Goal: Information Seeking & Learning: Learn about a topic

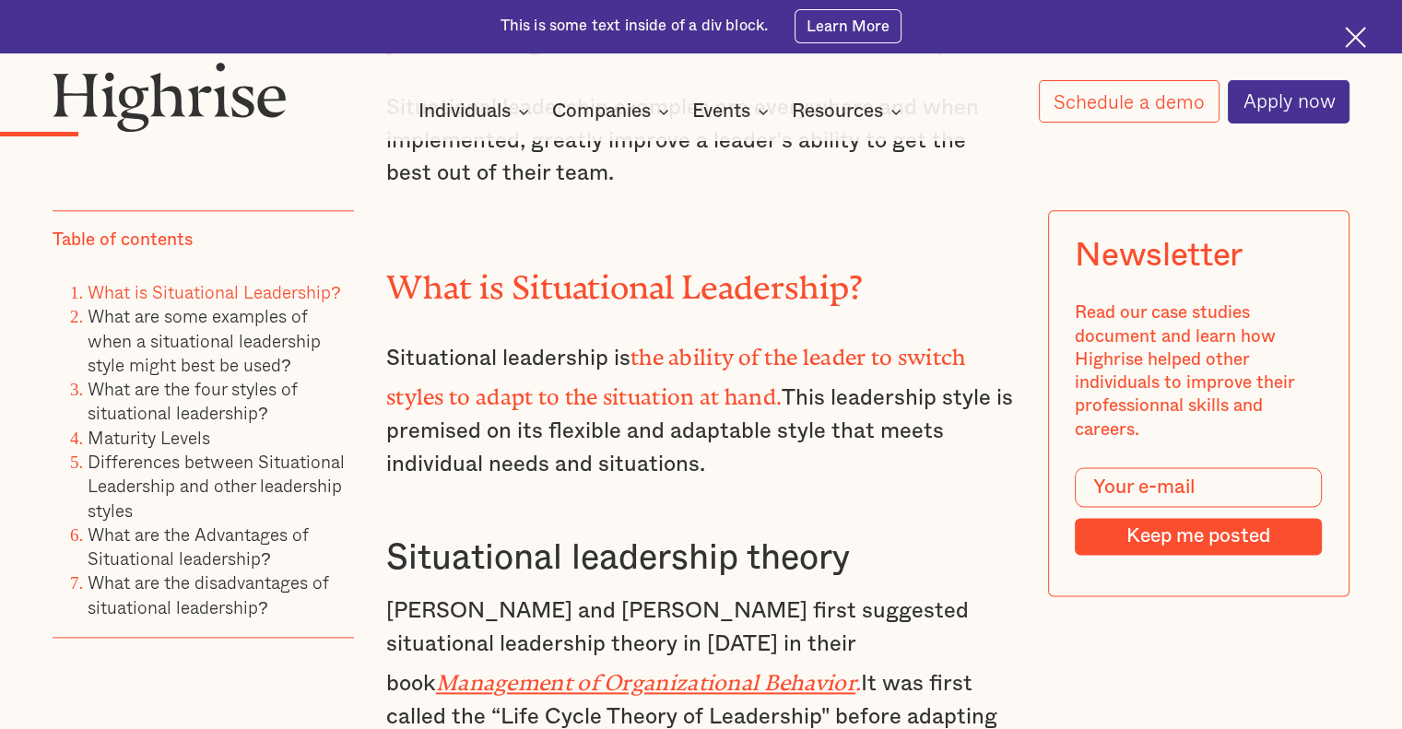
scroll to position [2172, 0]
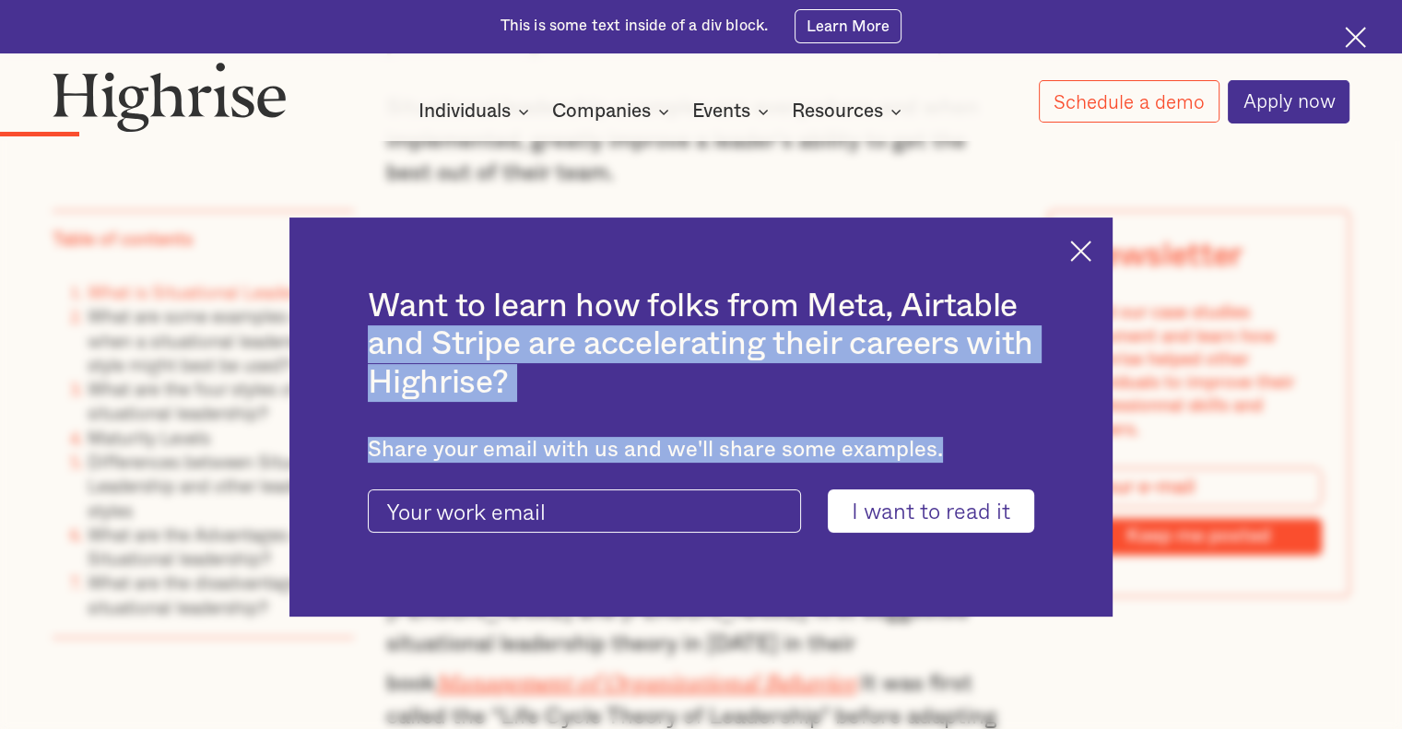
drag, startPoint x: 1106, startPoint y: 246, endPoint x: 1082, endPoint y: 240, distance: 24.8
click at [1082, 240] on div "Want to learn how folks from Meta, Airtable and Stripe are accelerating their c…" at bounding box center [702, 417] width 824 height 399
click at [1082, 241] on img at bounding box center [1080, 251] width 21 height 21
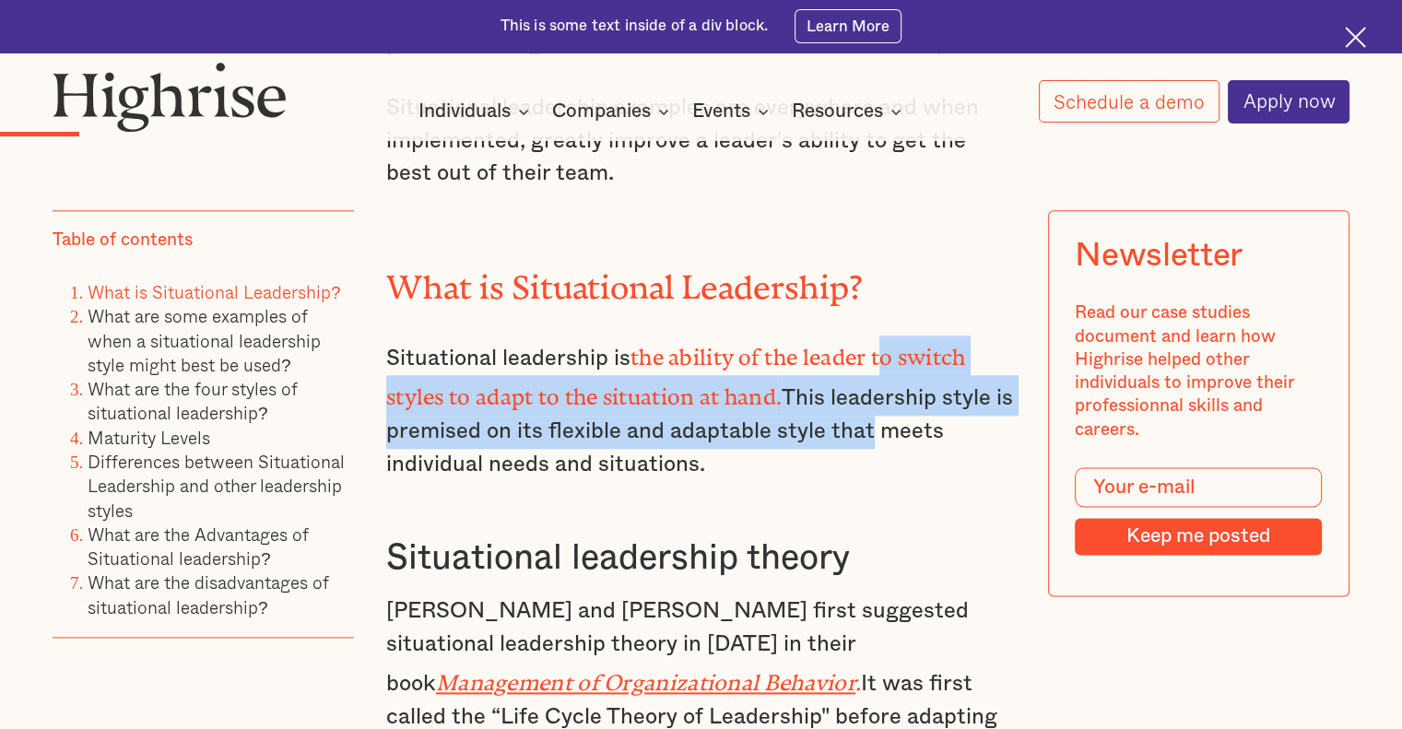
drag, startPoint x: 871, startPoint y: 422, endPoint x: 888, endPoint y: 323, distance: 101.0
drag, startPoint x: 888, startPoint y: 323, endPoint x: 861, endPoint y: 420, distance: 100.4
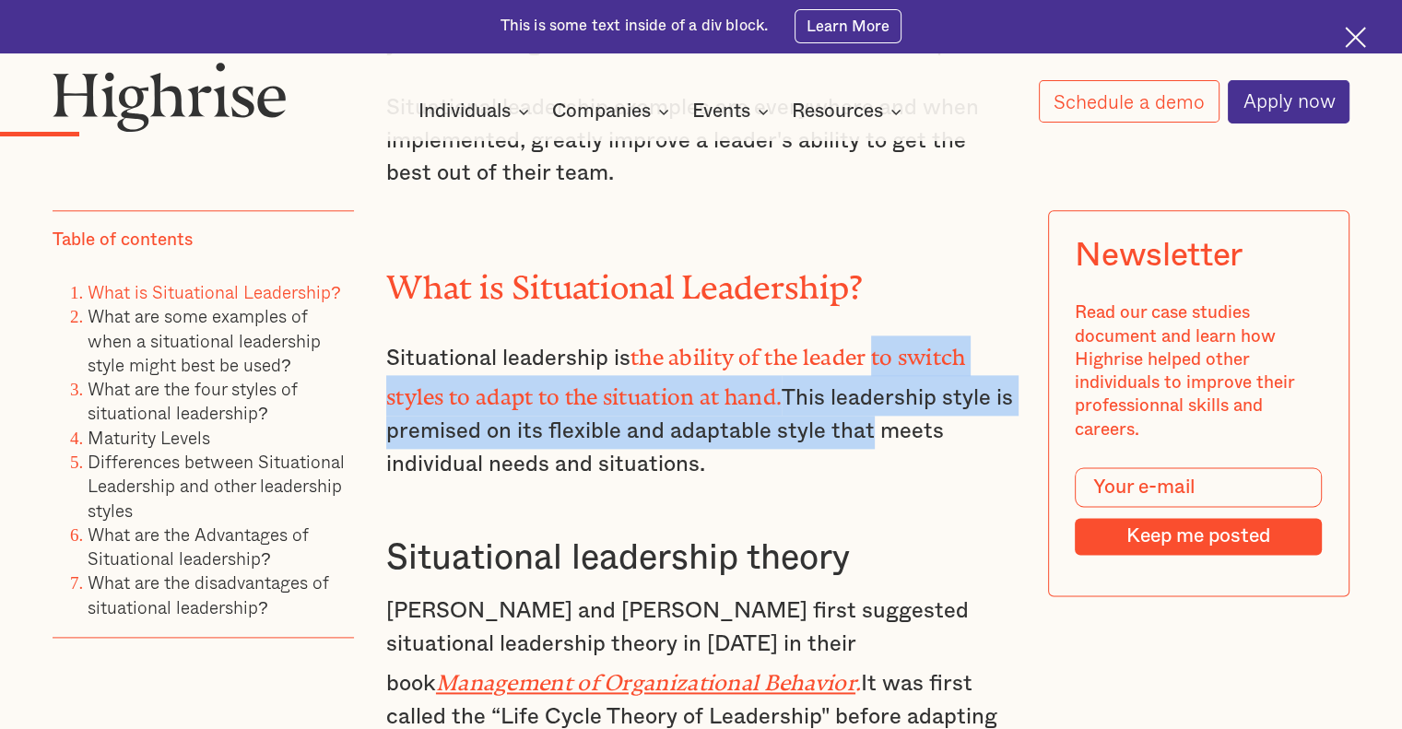
click at [861, 420] on p "Situational leadership is the ability of the leader to switch styles to adapt t…" at bounding box center [701, 409] width 630 height 147
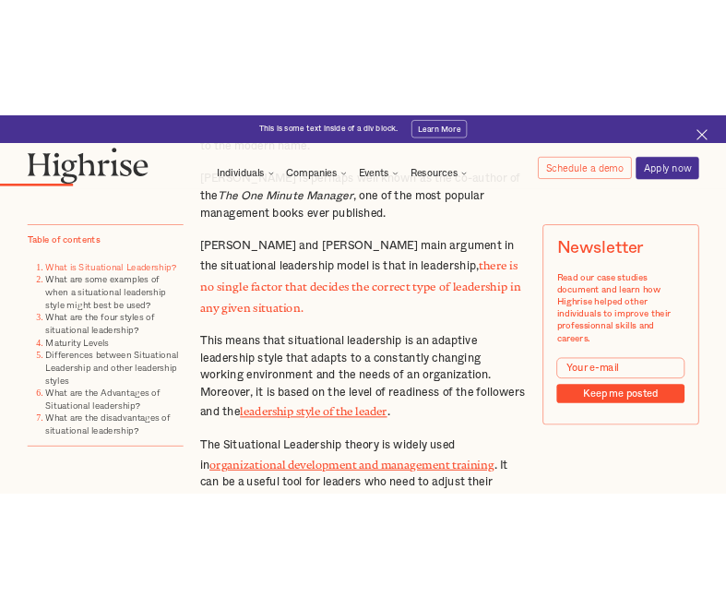
scroll to position [2875, 0]
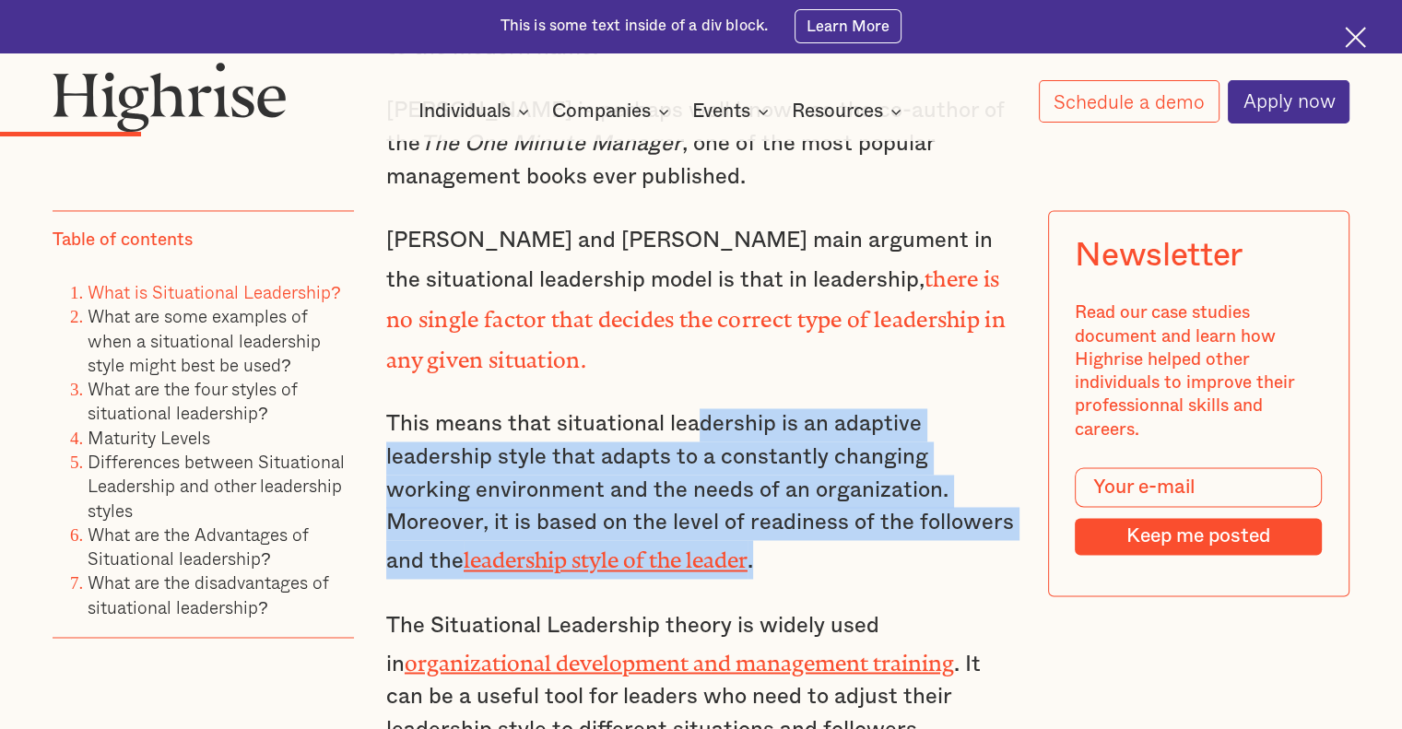
drag, startPoint x: 723, startPoint y: 497, endPoint x: 694, endPoint y: 344, distance: 155.7
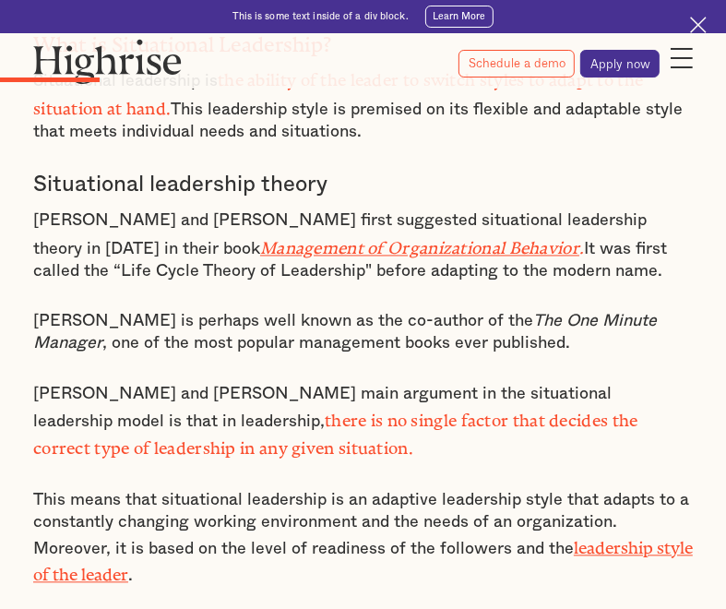
scroll to position [1807, 0]
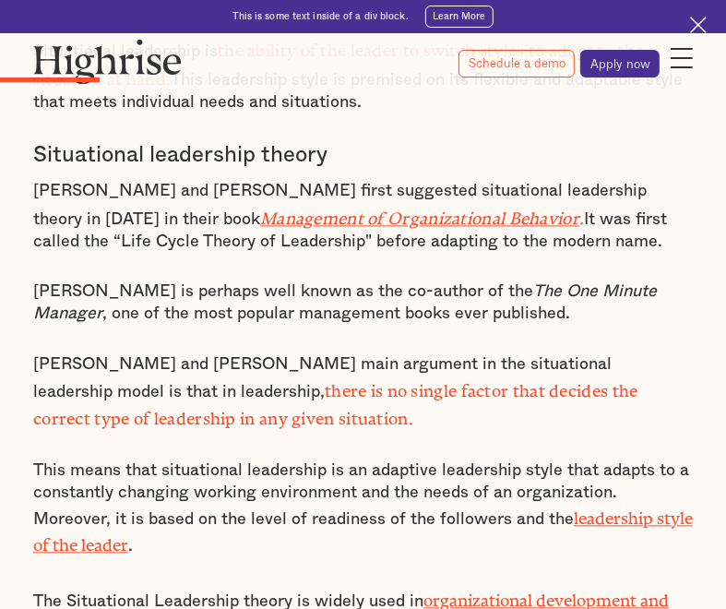
drag, startPoint x: 198, startPoint y: 372, endPoint x: 36, endPoint y: 330, distance: 167.5
click at [36, 354] on p "[PERSON_NAME] and [PERSON_NAME] main argument in the situational leadership mod…" at bounding box center [362, 393] width 659 height 78
copy p "[PERSON_NAME] and [PERSON_NAME] main argument in the situational leadership mod…"
click at [332, 369] on p "[PERSON_NAME] and [PERSON_NAME] main argument in the situational leadership mod…" at bounding box center [362, 393] width 659 height 78
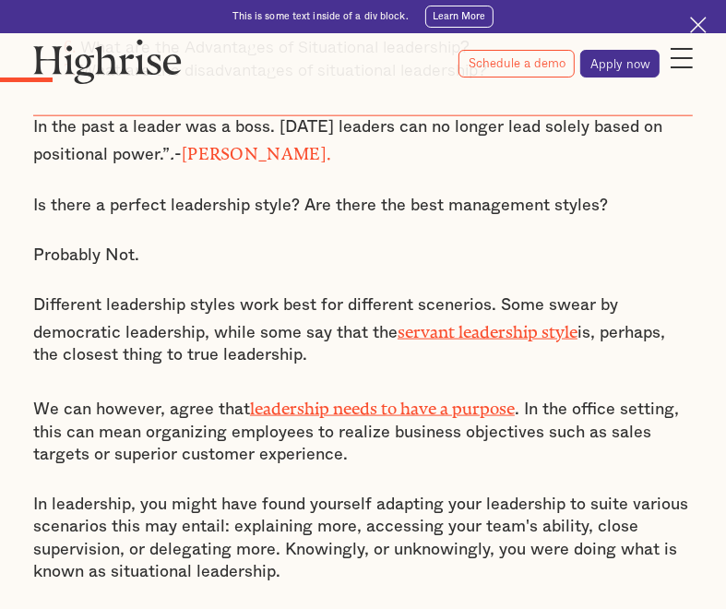
scroll to position [1119, 0]
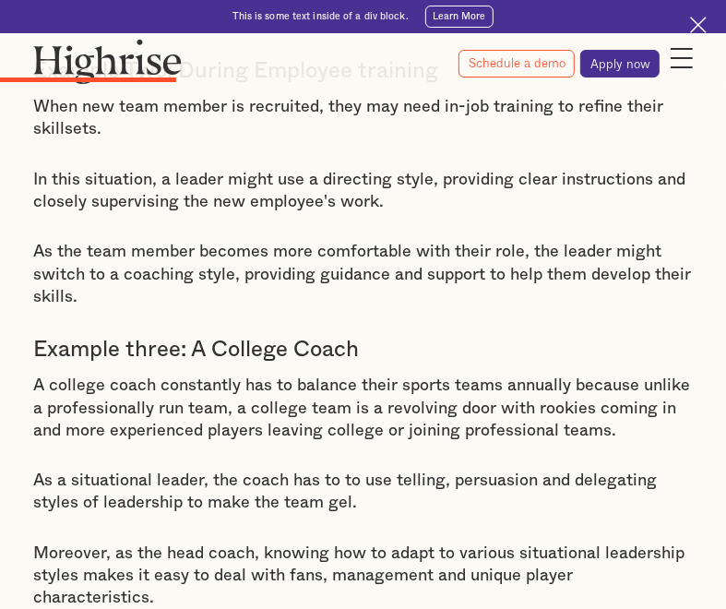
scroll to position [2836, 0]
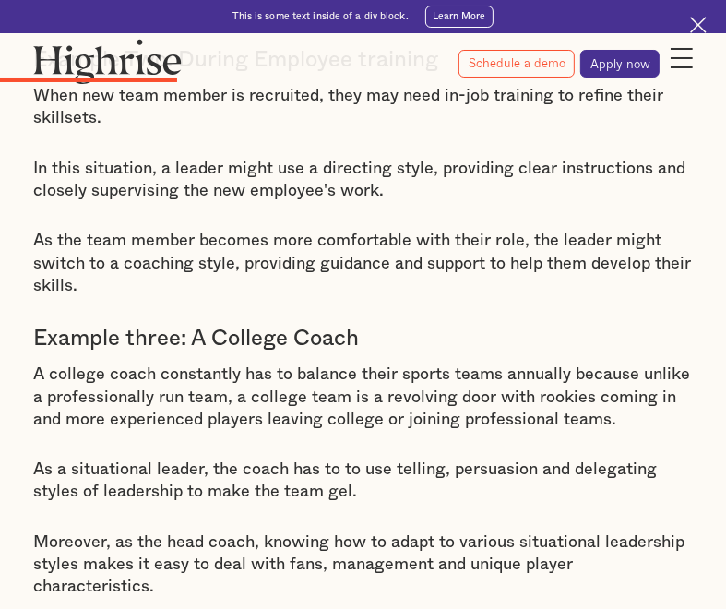
click at [660, 531] on p "Moreover, as the head coach, knowing how to adapt to various situational leader…" at bounding box center [362, 564] width 659 height 67
